Goal: Check status: Check status

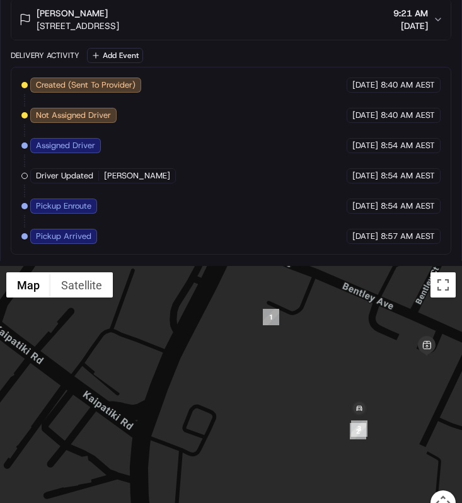
scroll to position [816, 0]
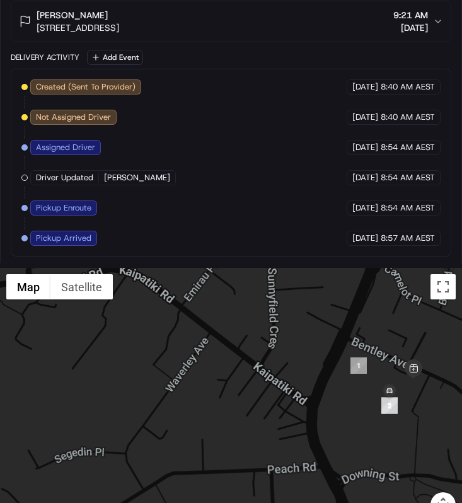
drag, startPoint x: 424, startPoint y: 380, endPoint x: 374, endPoint y: 371, distance: 50.7
click at [375, 371] on div at bounding box center [231, 400] width 462 height 265
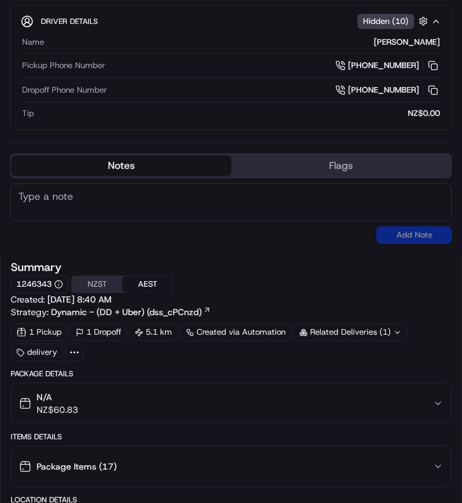
scroll to position [0, 0]
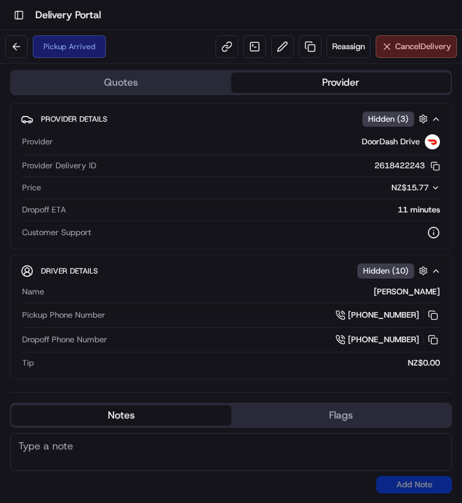
click at [399, 44] on span "Cancel Delivery" at bounding box center [424, 46] width 56 height 11
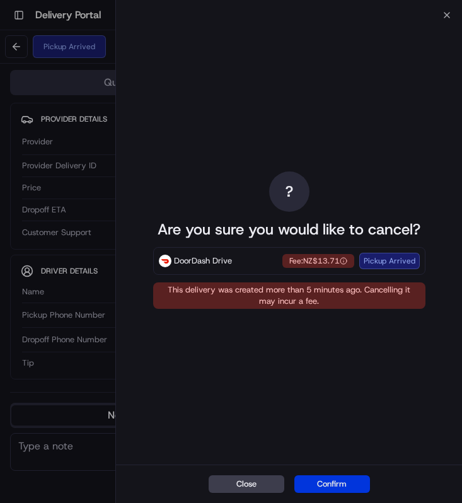
click at [323, 476] on button "Confirm" at bounding box center [333, 485] width 76 height 18
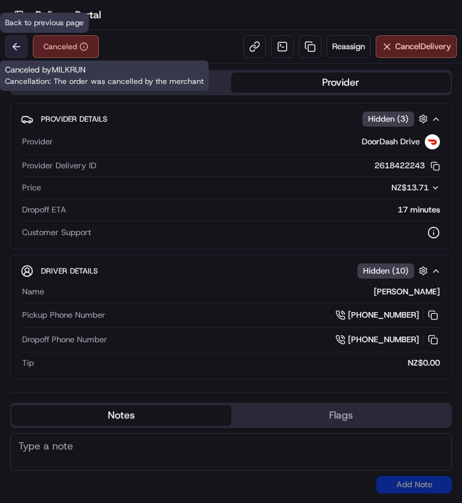
click at [10, 49] on button at bounding box center [16, 46] width 23 height 23
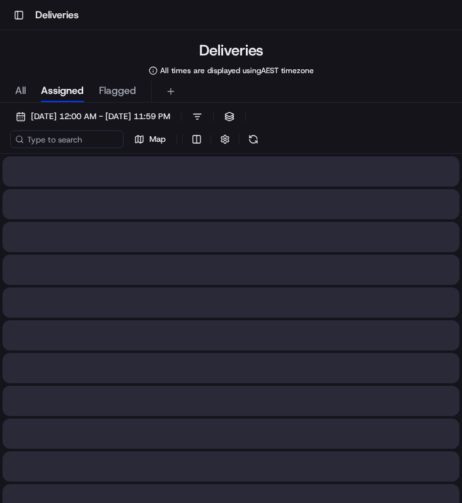
click at [82, 137] on input at bounding box center [67, 140] width 114 height 18
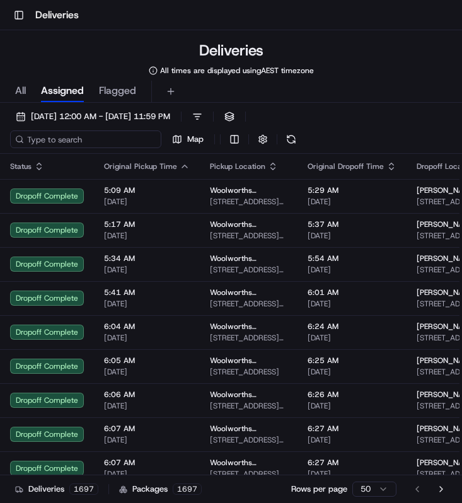
paste input "dacb4801-bd30-449d-a4f5-e92b4ef9da99"
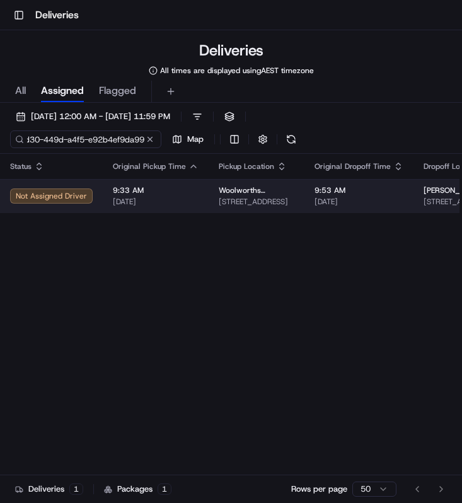
type input "dacb4801-bd30-449d-a4f5-e92b4ef9da99"
click at [157, 197] on span "[DATE]" at bounding box center [156, 202] width 86 height 10
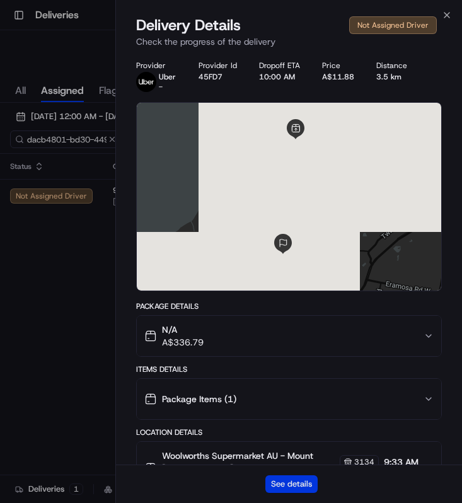
click at [304, 490] on button "See details" at bounding box center [292, 485] width 52 height 18
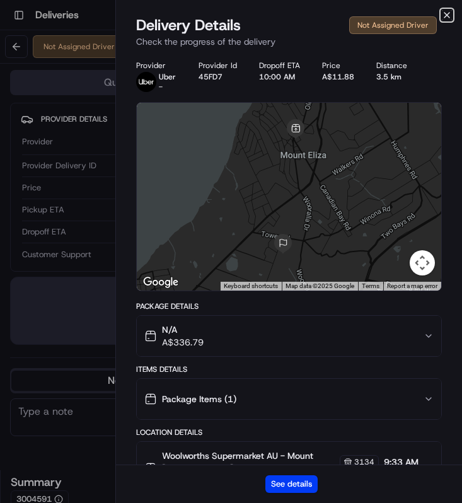
click at [446, 14] on icon "button" at bounding box center [447, 15] width 5 height 5
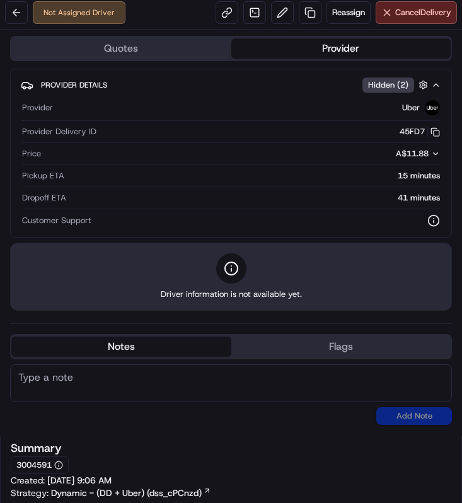
scroll to position [35, 0]
